Goal: Transaction & Acquisition: Purchase product/service

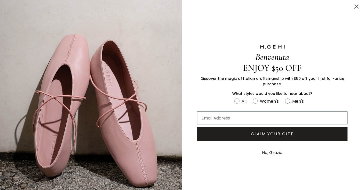
click at [356, 6] on circle "Close dialog" at bounding box center [356, 6] width 9 height 9
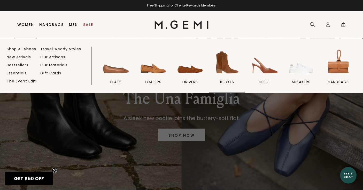
click at [223, 70] on img at bounding box center [227, 62] width 29 height 29
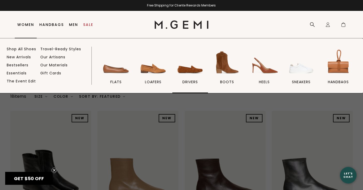
click at [185, 67] on img at bounding box center [190, 62] width 29 height 29
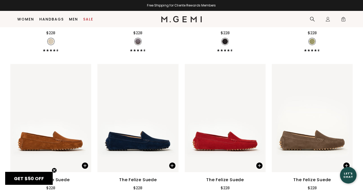
scroll to position [383, 0]
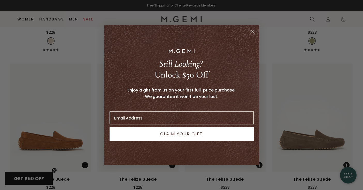
click at [253, 32] on circle "Close dialog" at bounding box center [252, 31] width 9 height 9
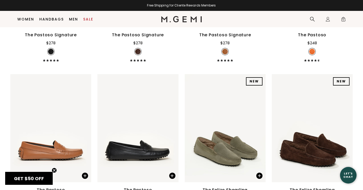
scroll to position [837, 0]
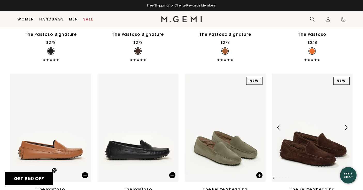
click at [289, 125] on img at bounding box center [312, 127] width 81 height 108
